Goal: Transaction & Acquisition: Purchase product/service

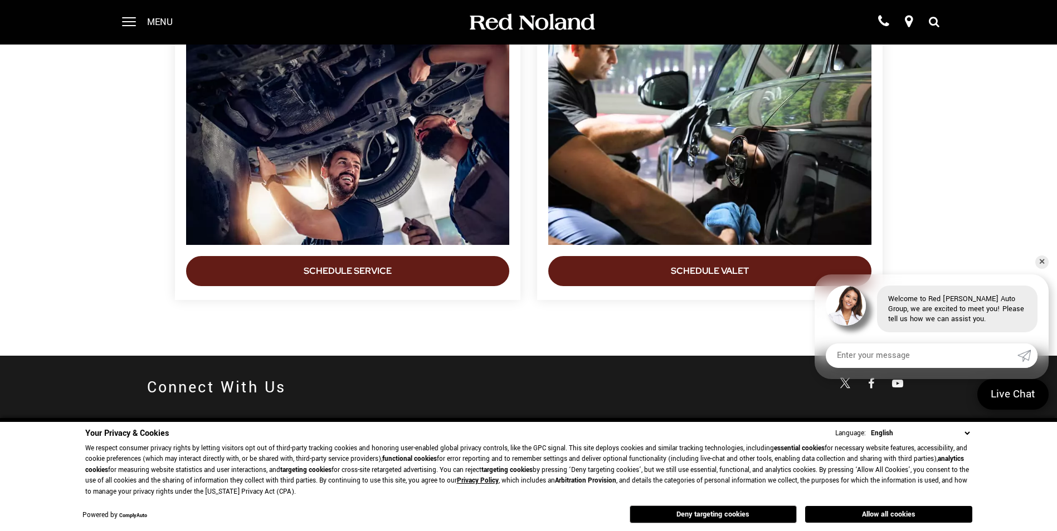
scroll to position [3403, 0]
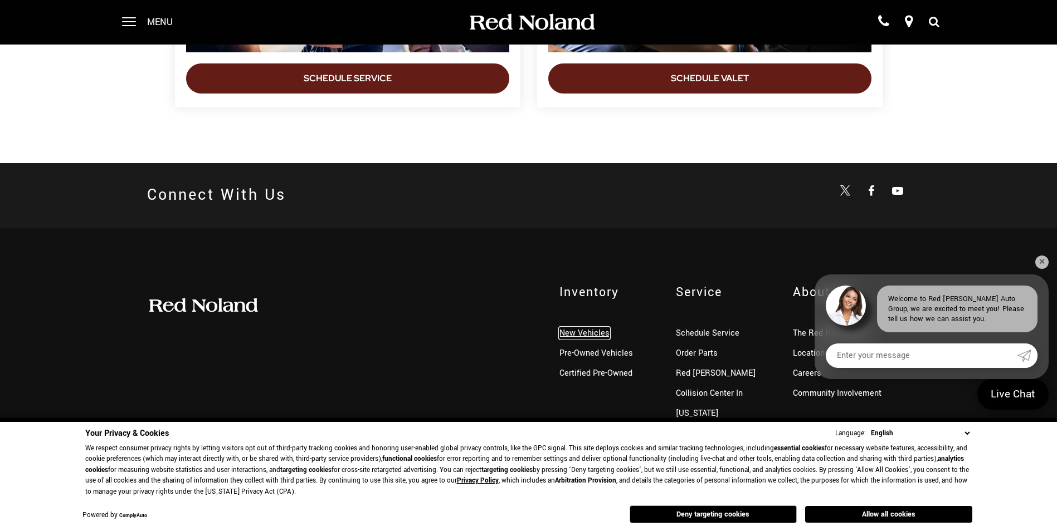
click at [588, 330] on link "New Vehicles" at bounding box center [584, 334] width 50 height 12
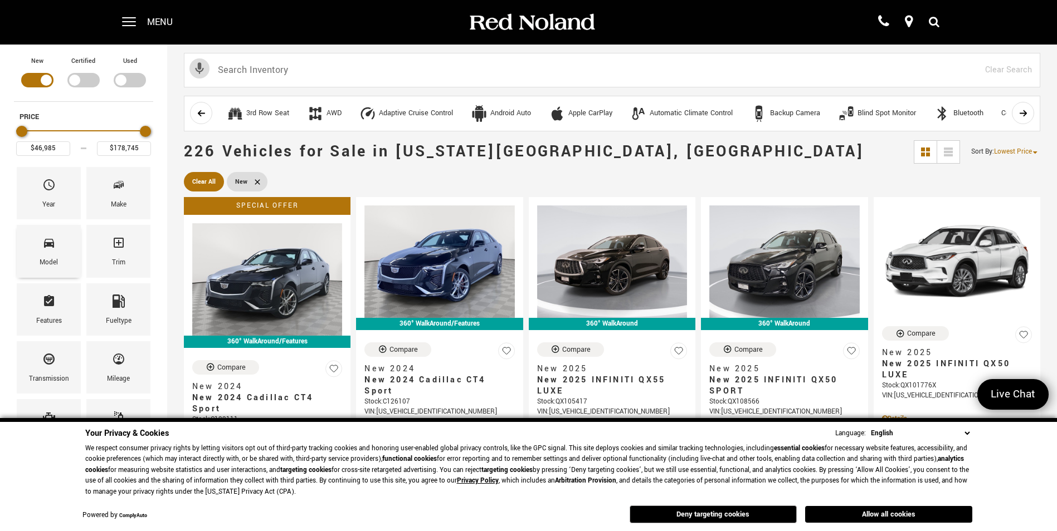
click at [37, 251] on div "Model" at bounding box center [49, 251] width 64 height 52
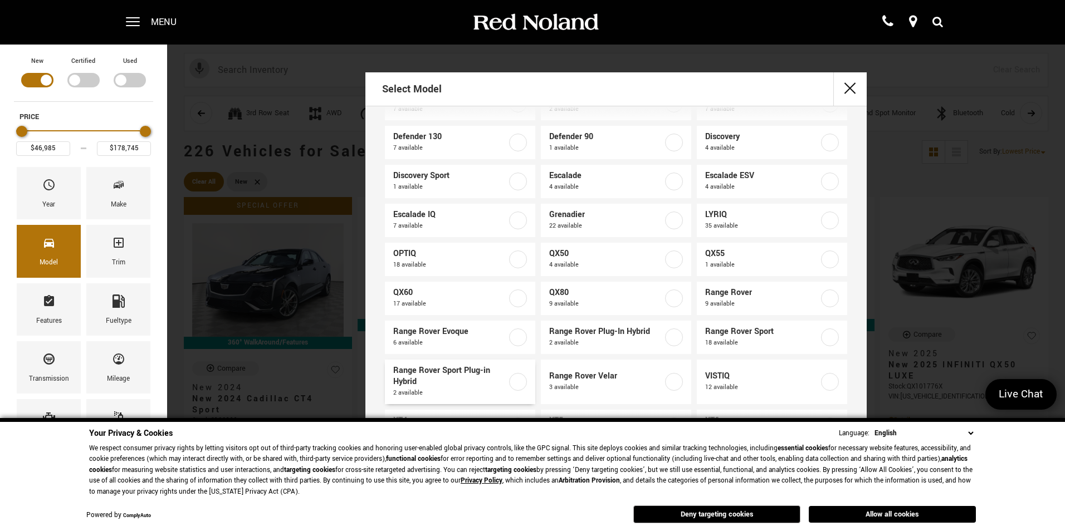
scroll to position [20, 0]
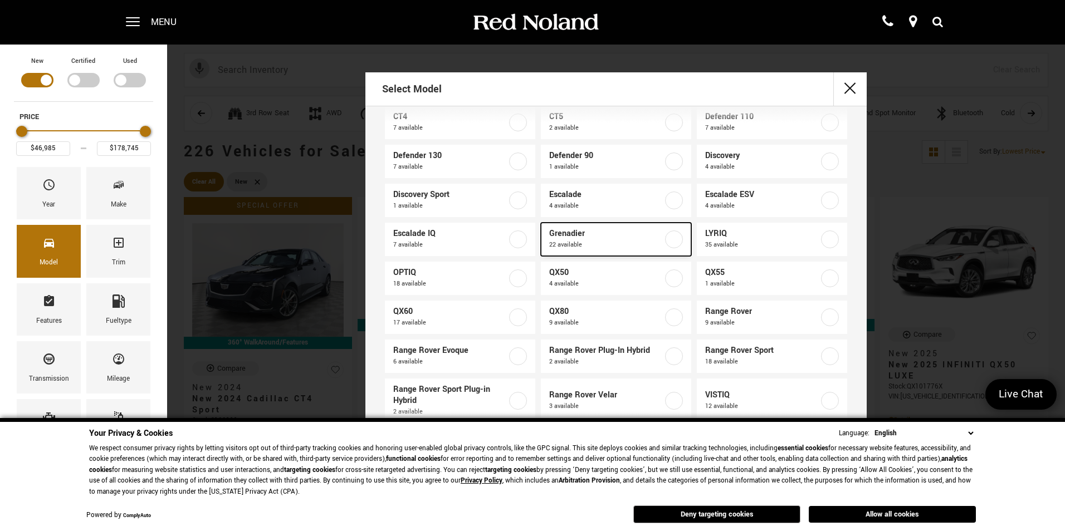
click at [670, 241] on label at bounding box center [674, 240] width 18 height 18
type input "$78,663"
type input "$99,640"
checkbox input "true"
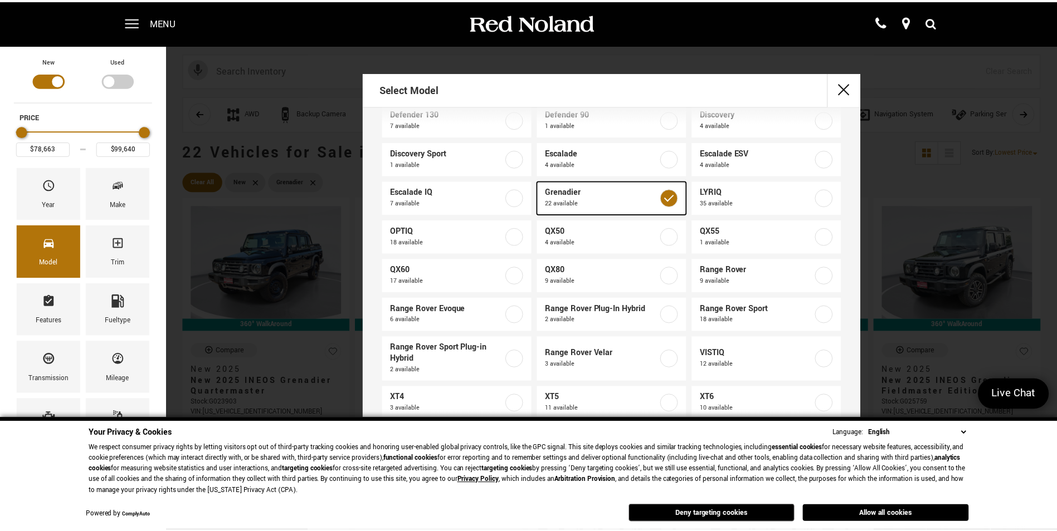
scroll to position [76, 0]
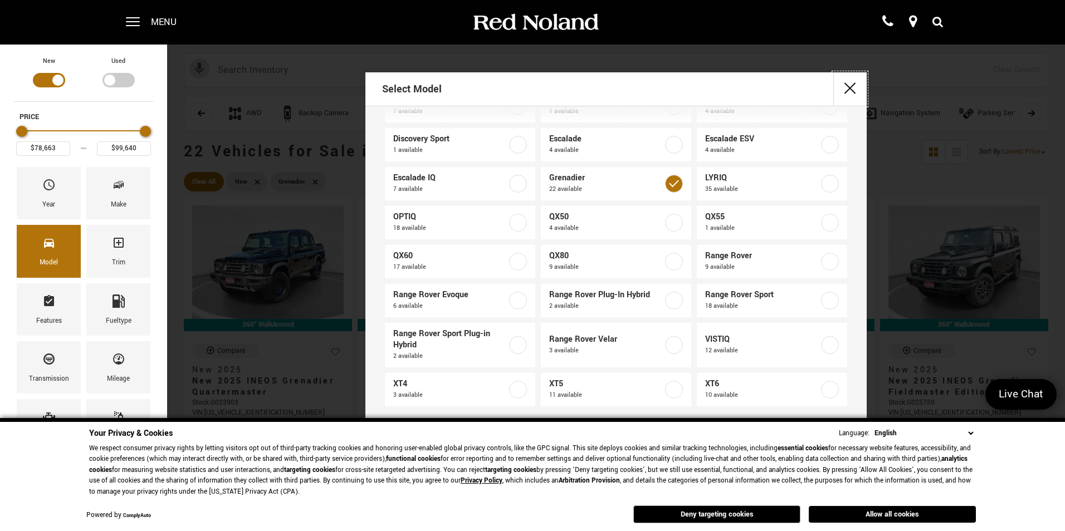
click at [849, 92] on button "close" at bounding box center [849, 88] width 33 height 33
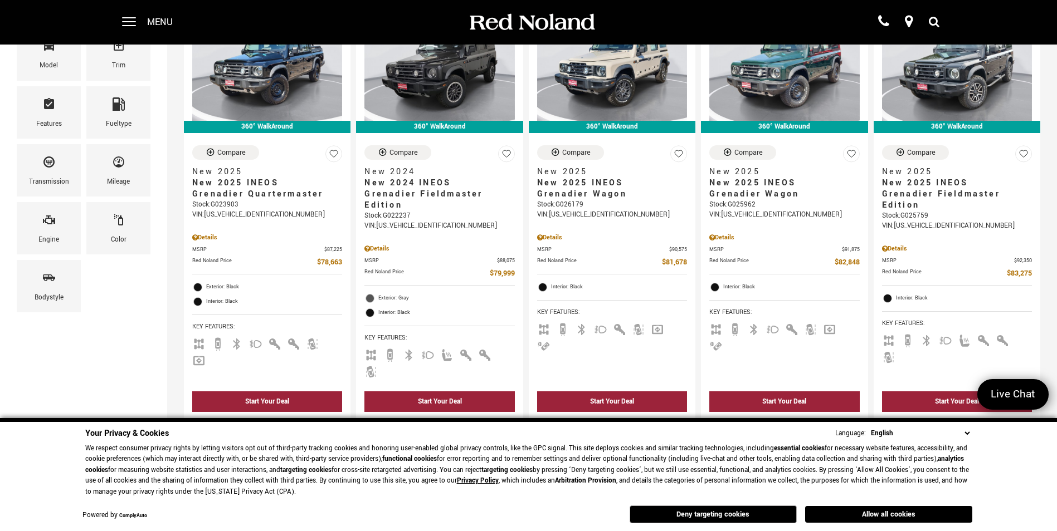
scroll to position [167, 0]
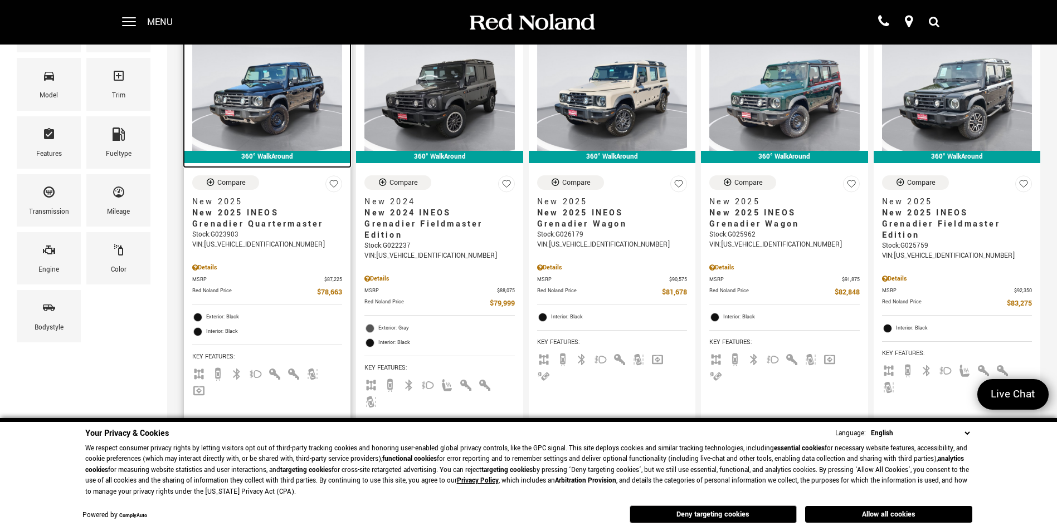
click at [261, 102] on img at bounding box center [267, 94] width 150 height 113
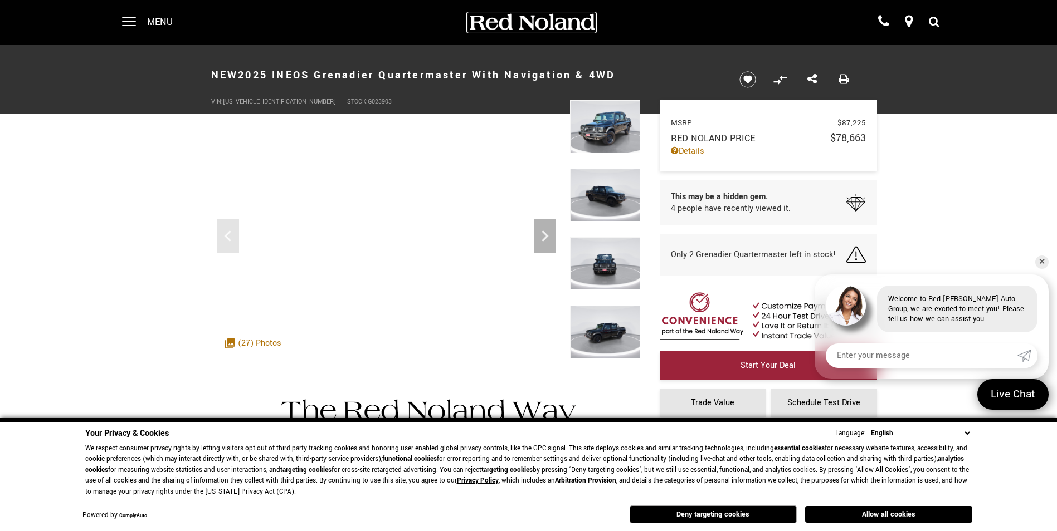
click at [557, 26] on img at bounding box center [531, 22] width 128 height 19
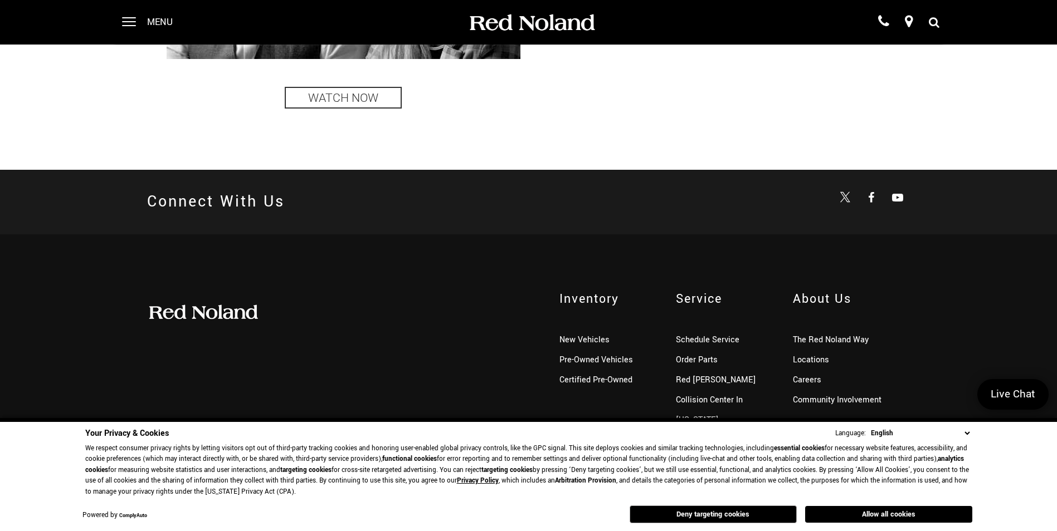
scroll to position [2751, 0]
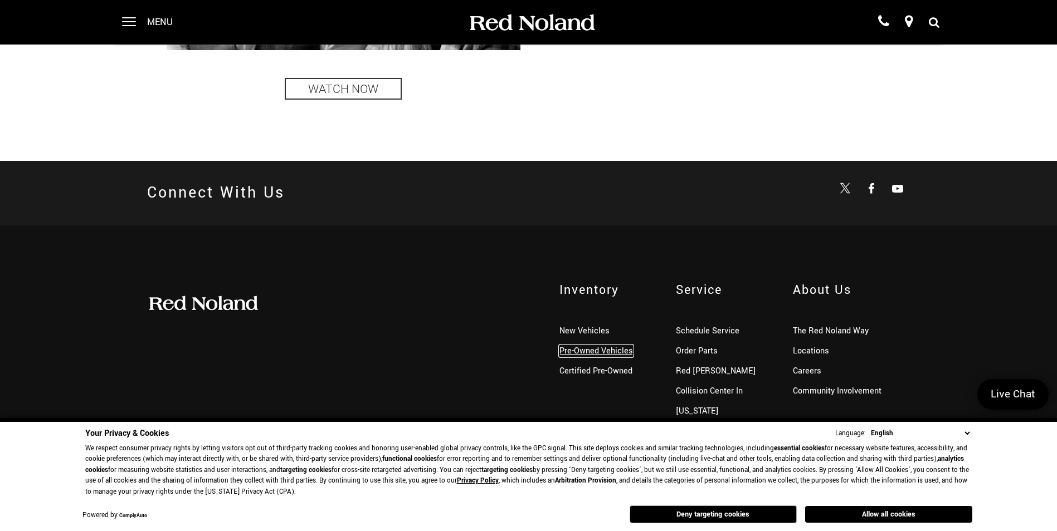
click at [589, 349] on link "Pre-Owned Vehicles" at bounding box center [596, 351] width 74 height 12
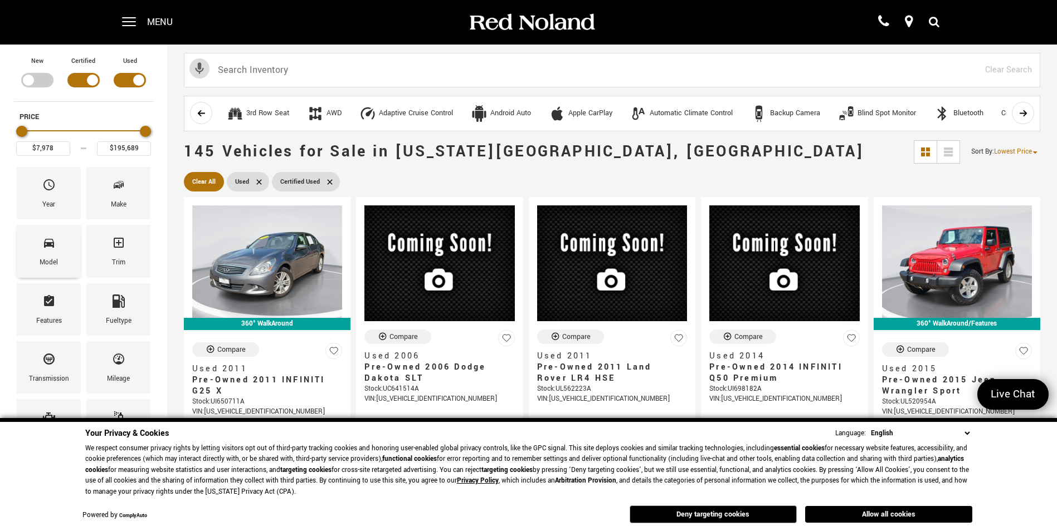
click at [35, 256] on div "Model" at bounding box center [49, 251] width 64 height 52
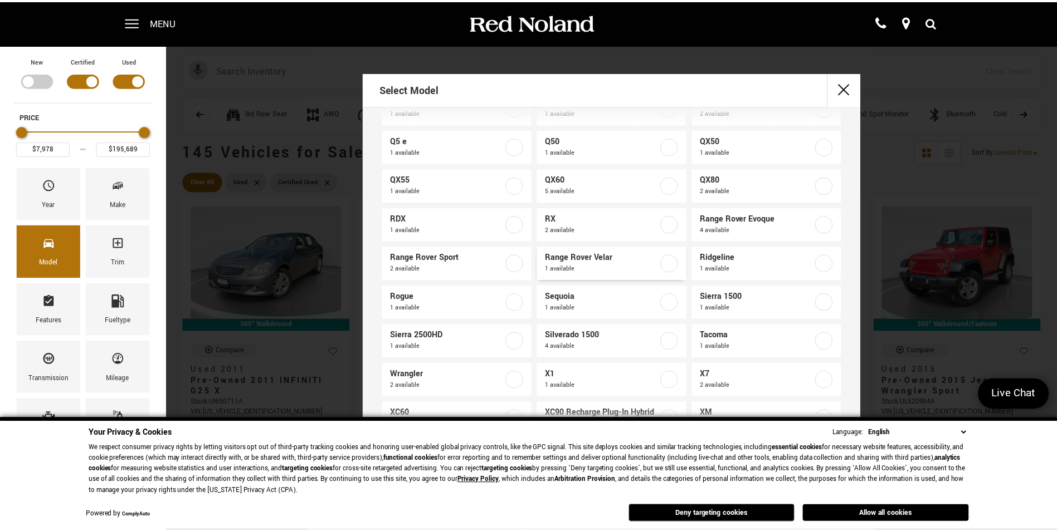
scroll to position [655, 0]
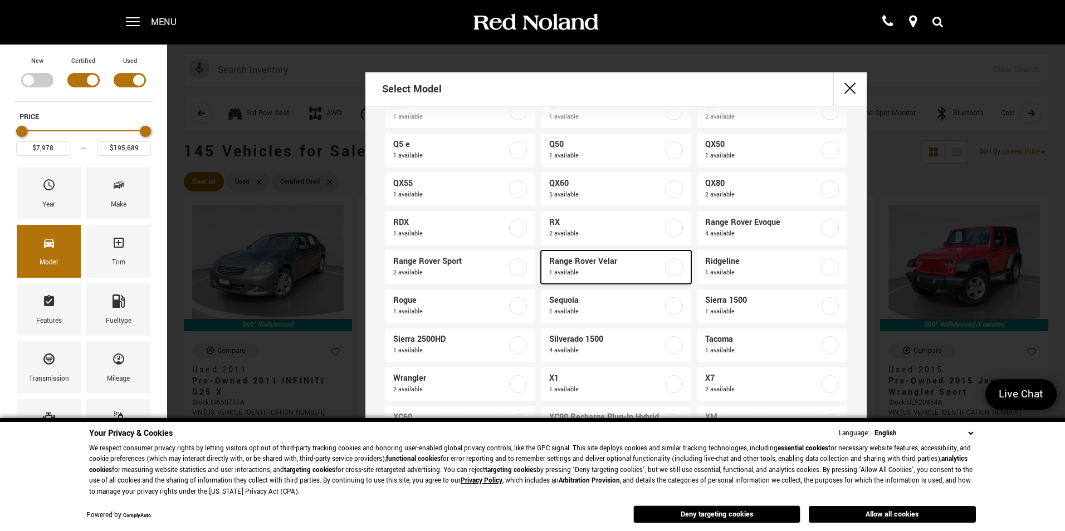
click at [674, 267] on label at bounding box center [674, 267] width 18 height 18
type input "$63,179"
checkbox input "true"
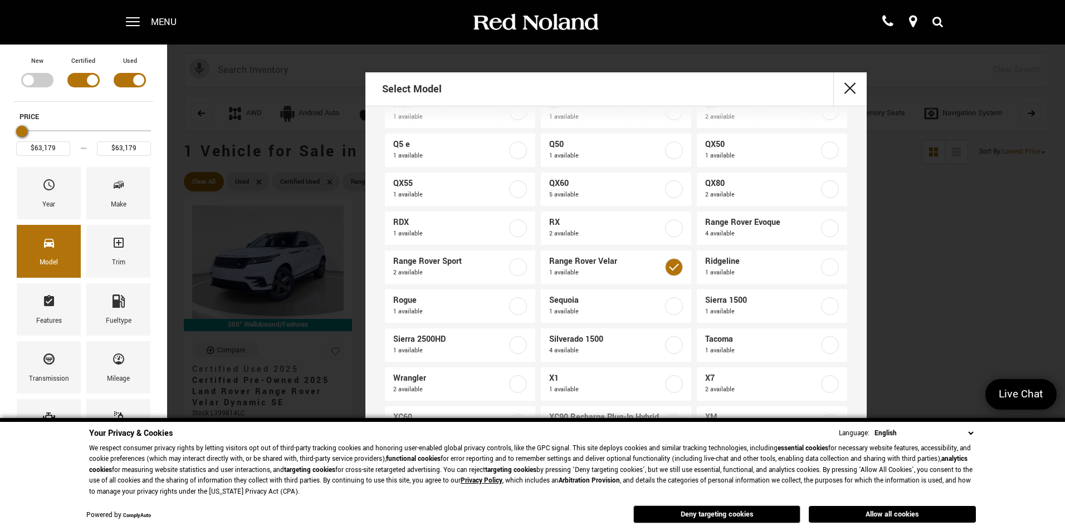
click at [267, 261] on div "Select Model 1500 2 available 2 Series 2 available 4Runner 2 available A4 1 ava…" at bounding box center [616, 271] width 898 height 398
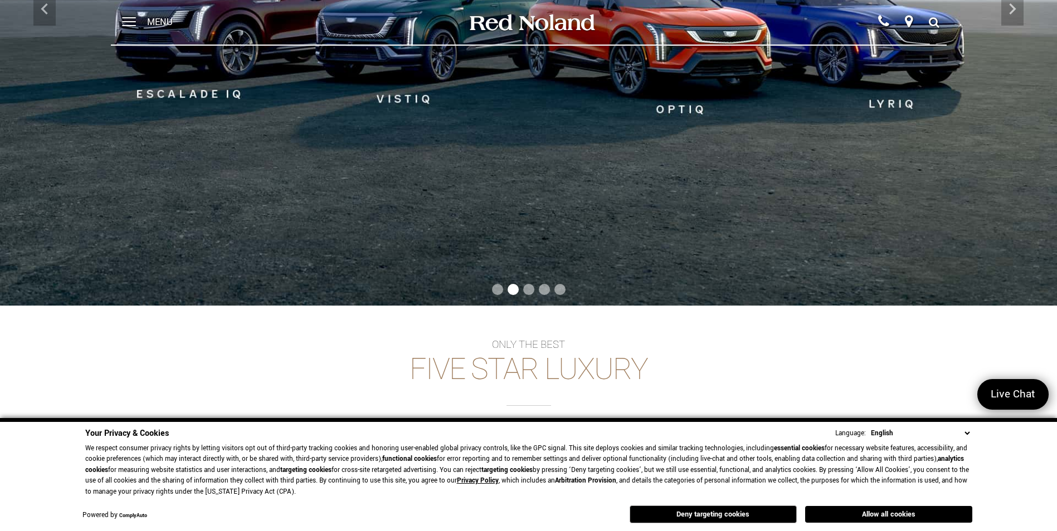
scroll to position [279, 0]
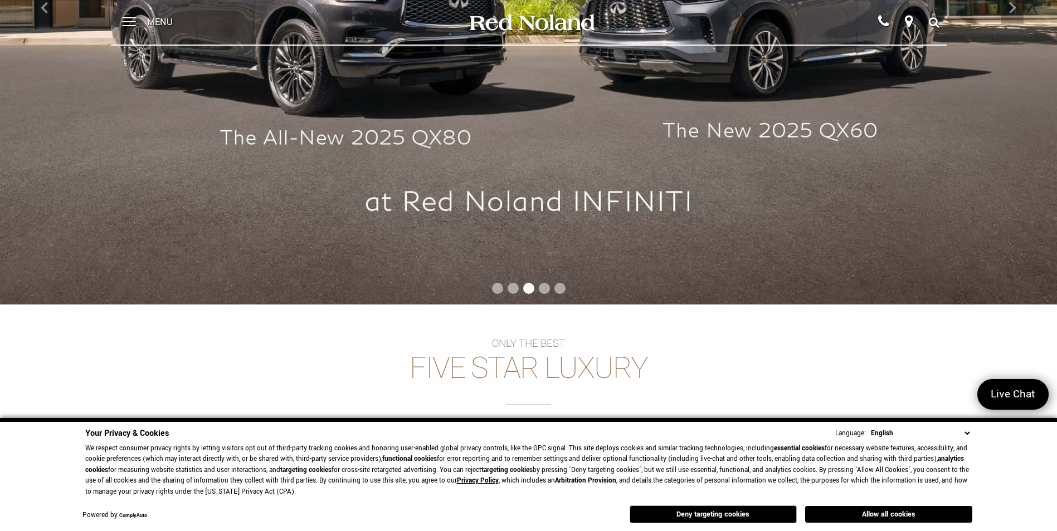
click at [543, 297] on div at bounding box center [528, 290] width 1057 height 18
click at [558, 295] on div at bounding box center [528, 290] width 1057 height 18
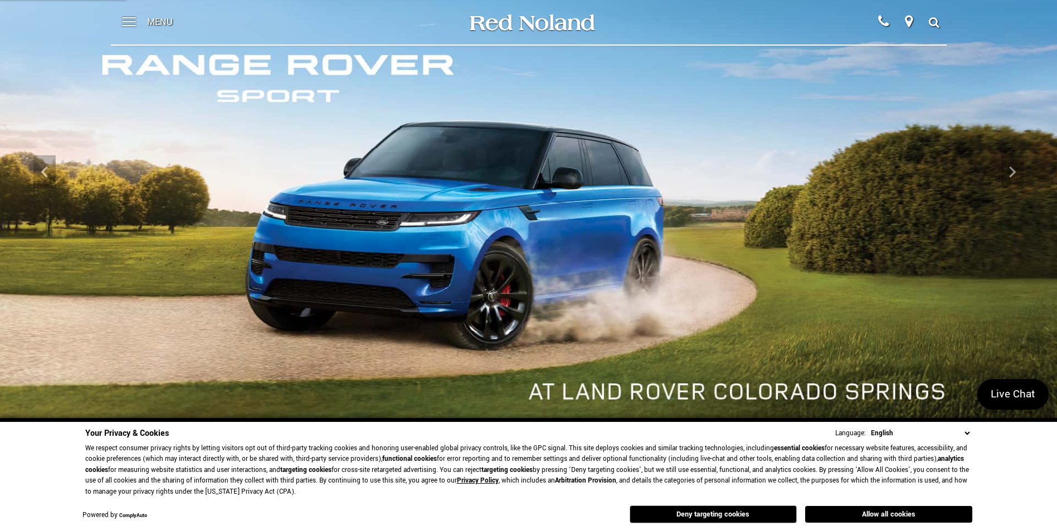
scroll to position [111, 0]
